Goal: Transaction & Acquisition: Obtain resource

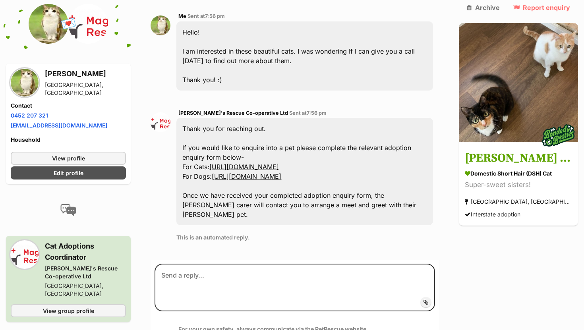
scroll to position [222, 0]
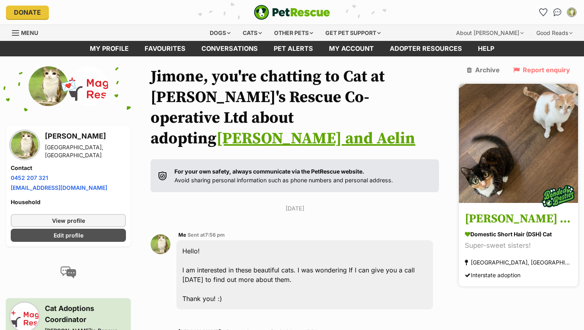
click at [515, 216] on h3 "[PERSON_NAME] and Aelin" at bounding box center [518, 219] width 107 height 18
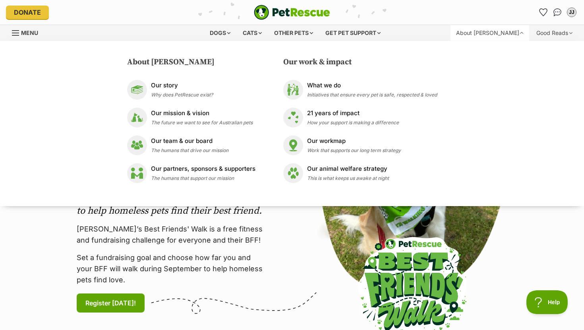
click at [241, 255] on p "Set a fundraising goal and choose how far you and your BFF will walk during Sep…" at bounding box center [172, 268] width 191 height 33
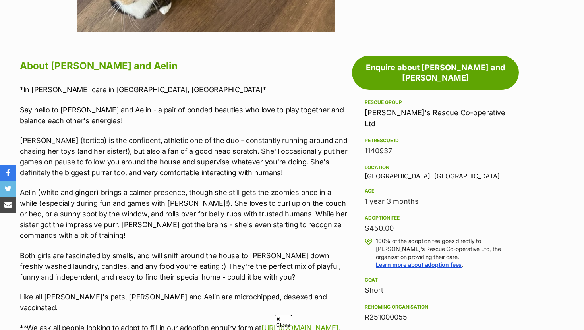
click at [410, 108] on link "[PERSON_NAME]'s Rescue Co-operative Ltd" at bounding box center [435, 117] width 141 height 19
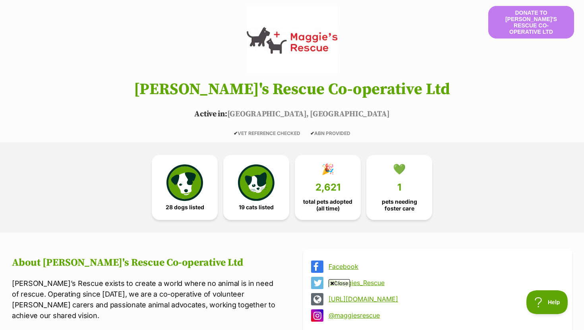
scroll to position [68, 0]
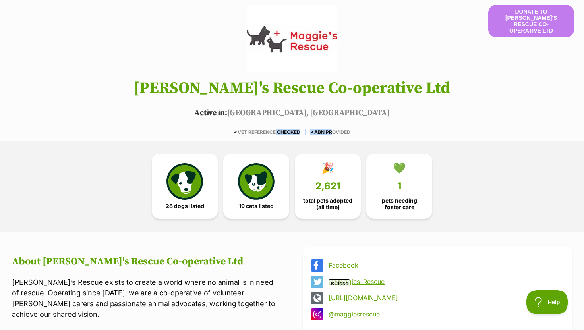
drag, startPoint x: 273, startPoint y: 131, endPoint x: 330, endPoint y: 134, distance: 56.5
click at [330, 134] on div "✔ VET REFERENCE CHECKED ✔ ABN PROVIDED" at bounding box center [292, 133] width 584 height 6
click at [330, 134] on span "✔ ABN PROVIDED" at bounding box center [330, 132] width 40 height 6
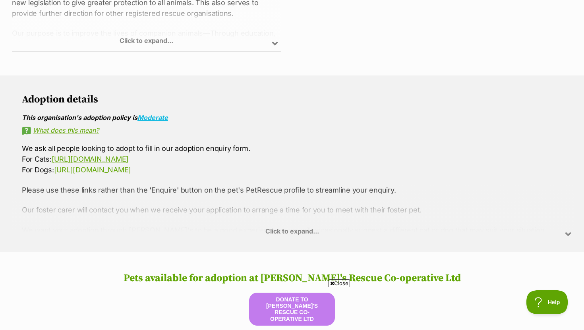
scroll to position [533, 0]
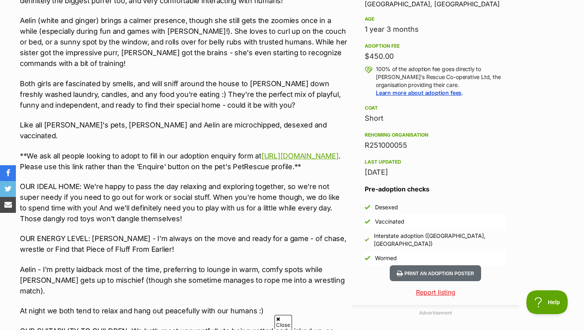
scroll to position [565, 0]
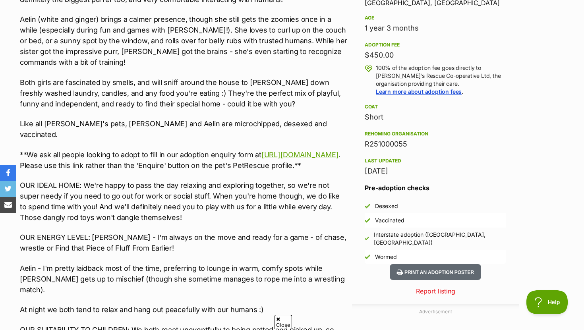
drag, startPoint x: 363, startPoint y: 152, endPoint x: 458, endPoint y: 141, distance: 96.0
click at [453, 142] on aside "Rescue group Maggie's Rescue Co-operative Ltd PetRescue ID 1140937 Location Mar…" at bounding box center [435, 93] width 167 height 339
click at [245, 199] on p "OUR IDEAL HOME: We're happy to pass the day relaxing and exploring together, so…" at bounding box center [184, 201] width 328 height 43
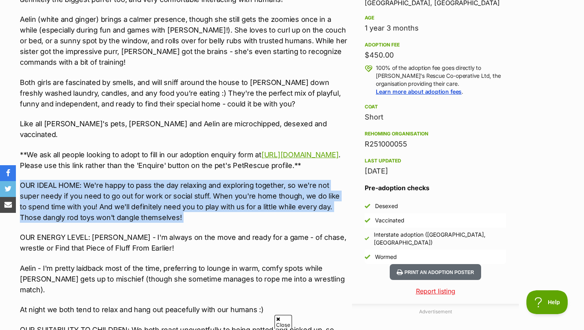
click at [245, 199] on p "OUR IDEAL HOME: We're happy to pass the day relaxing and exploring together, so…" at bounding box center [184, 201] width 328 height 43
click at [252, 200] on p "OUR IDEAL HOME: We're happy to pass the day relaxing and exploring together, so…" at bounding box center [184, 201] width 328 height 43
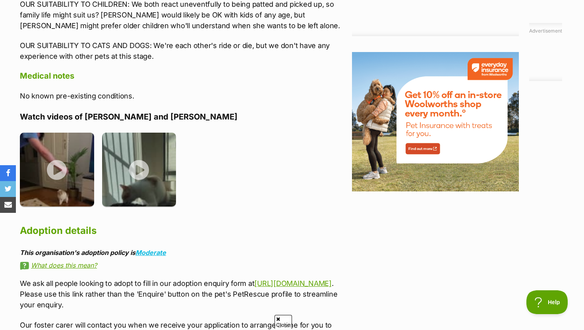
scroll to position [893, 0]
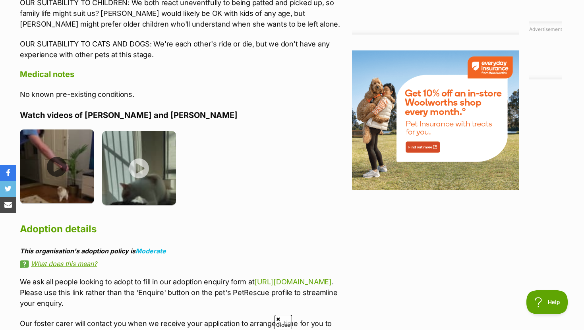
click at [68, 165] on img at bounding box center [57, 167] width 74 height 74
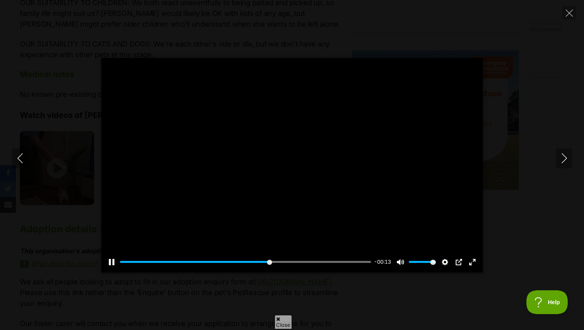
scroll to position [0, 0]
click at [473, 264] on button "Exit fullscreen Enter fullscreen" at bounding box center [472, 262] width 13 height 13
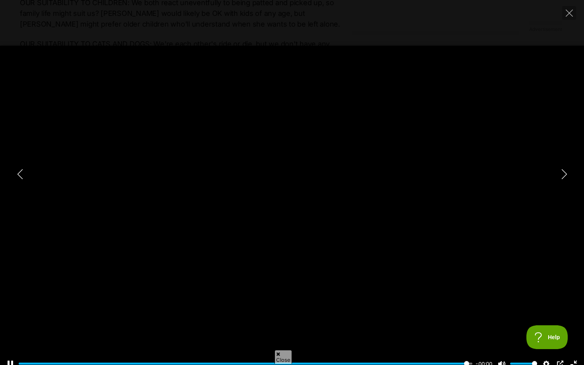
type input "100"
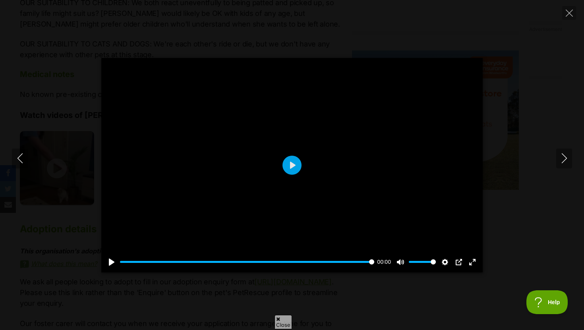
click at [84, 119] on div "Pause Play % buffered 00:04 00:00 Unmute Mute Disable captions Enable captions …" at bounding box center [292, 165] width 584 height 215
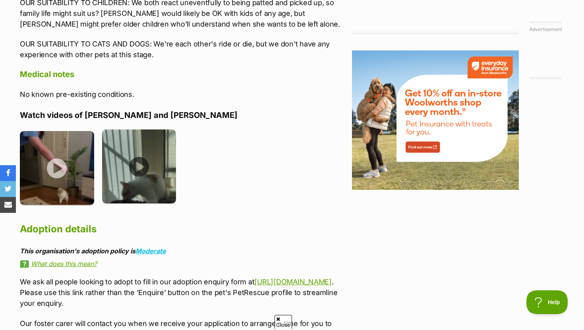
click at [131, 180] on img at bounding box center [139, 167] width 74 height 74
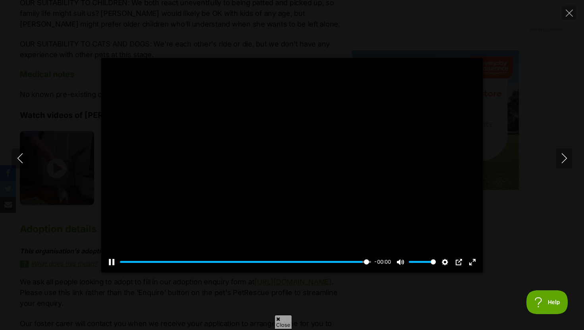
type input "100"
click at [39, 142] on div "Pause Play % buffered 00:00 00:00 Unmute Mute Disable captions Enable captions …" at bounding box center [292, 165] width 584 height 215
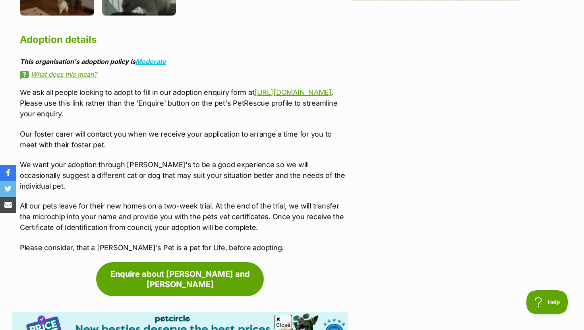
scroll to position [1084, 0]
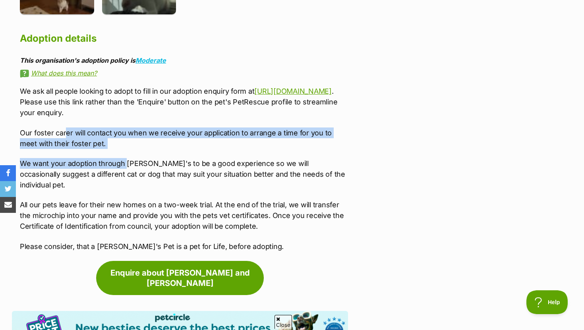
drag, startPoint x: 66, startPoint y: 118, endPoint x: 124, endPoint y: 147, distance: 65.6
click at [125, 147] on div "We ask all people looking to adopt to fill in our adoption enquiry form at http…" at bounding box center [184, 169] width 328 height 166
click at [124, 158] on p "We want your adoption through Maggie's to be a good experience so we will occas…" at bounding box center [184, 174] width 328 height 32
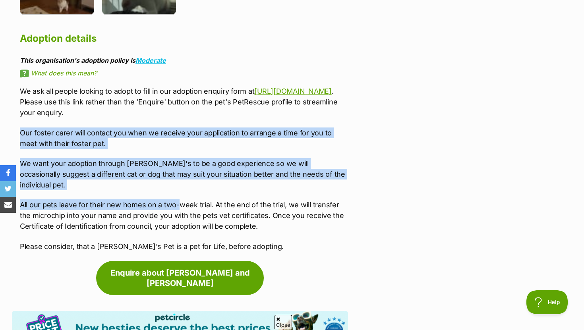
drag, startPoint x: 178, startPoint y: 114, endPoint x: 176, endPoint y: 178, distance: 63.6
click at [177, 178] on div "We ask all people looking to adopt to fill in our adoption enquiry form at http…" at bounding box center [184, 169] width 328 height 166
click at [176, 199] on p "All our pets leave for their new homes on a two-week trial. At the end of the t…" at bounding box center [184, 215] width 328 height 32
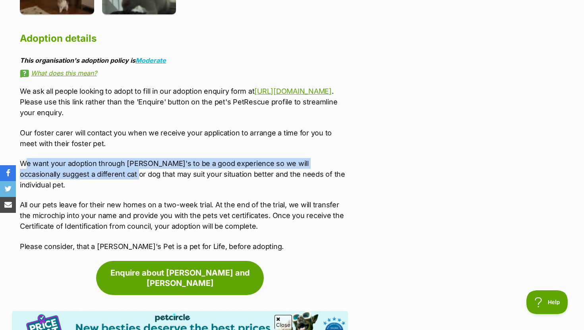
drag, startPoint x: 24, startPoint y: 151, endPoint x: 84, endPoint y: 159, distance: 60.1
click at [84, 159] on p "We want your adoption through Maggie's to be a good experience so we will occas…" at bounding box center [184, 174] width 328 height 32
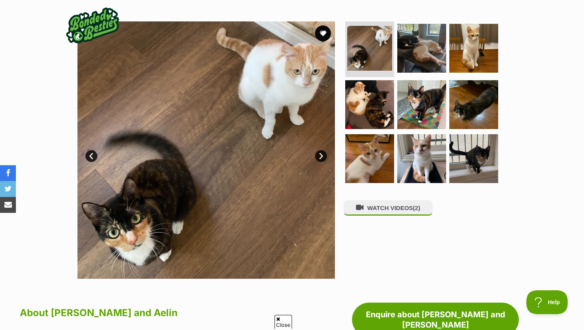
scroll to position [152, 0]
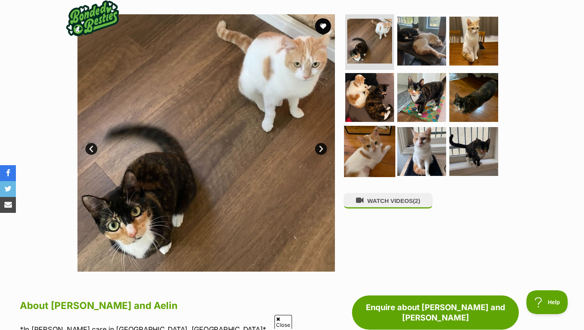
click at [388, 136] on img at bounding box center [369, 151] width 51 height 51
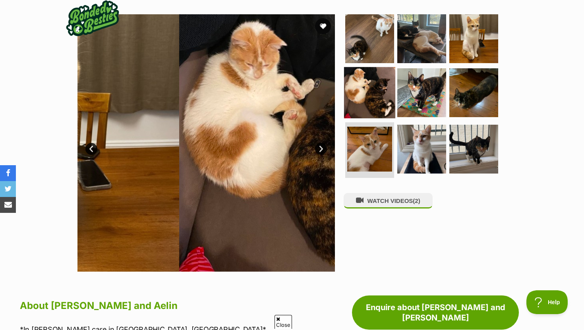
click at [392, 102] on img at bounding box center [369, 92] width 51 height 51
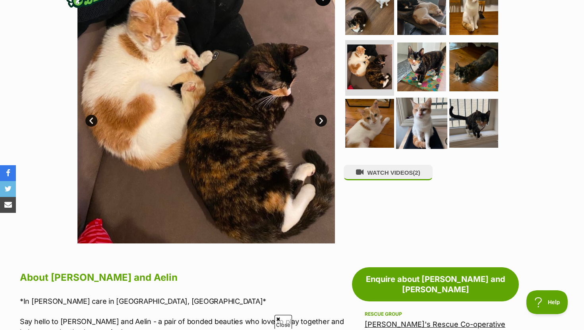
scroll to position [183, 0]
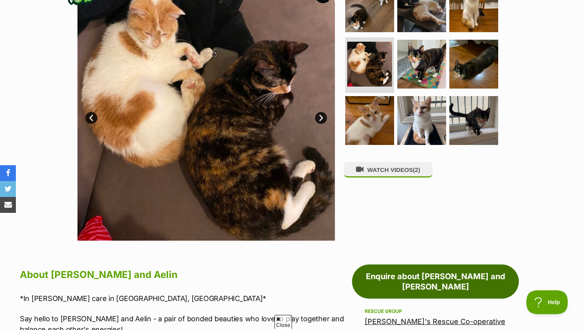
click at [422, 279] on link "Enquire about [PERSON_NAME] and [PERSON_NAME]" at bounding box center [435, 282] width 167 height 34
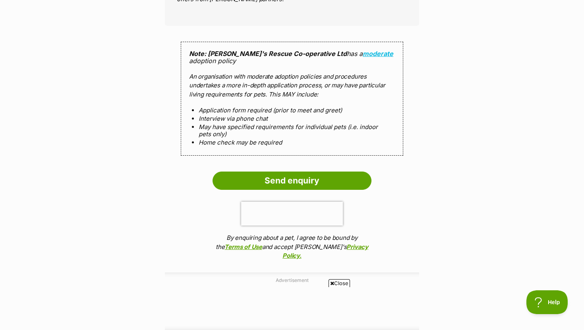
scroll to position [760, 0]
